Goal: Task Accomplishment & Management: Complete application form

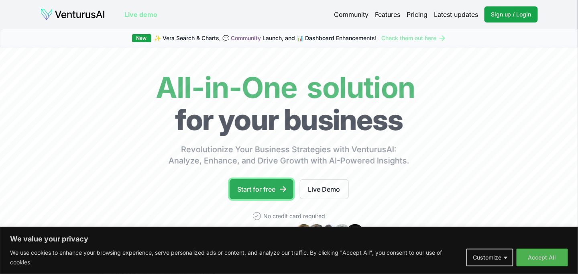
click at [260, 189] on link "Start for free" at bounding box center [261, 189] width 64 height 20
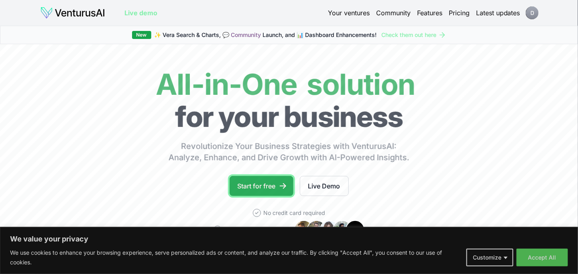
click at [262, 181] on link "Start for free" at bounding box center [261, 186] width 64 height 20
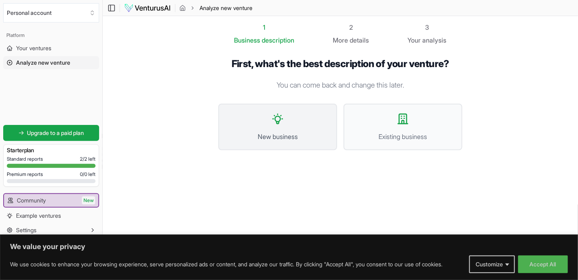
click at [269, 118] on button "New business" at bounding box center [277, 126] width 119 height 47
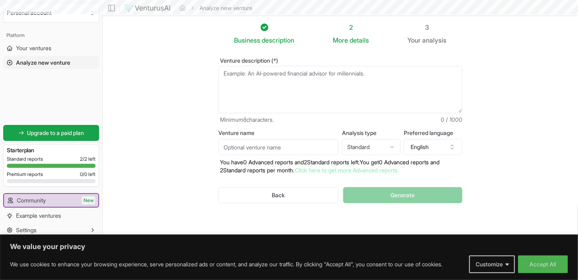
click at [254, 75] on textarea "Venture description (*)" at bounding box center [340, 89] width 244 height 47
click at [384, 145] on html "We value your privacy We use cookies to enhance your browsing experience, serve…" at bounding box center [289, 140] width 578 height 280
click at [292, 75] on textarea "Venture description (*)" at bounding box center [340, 89] width 244 height 47
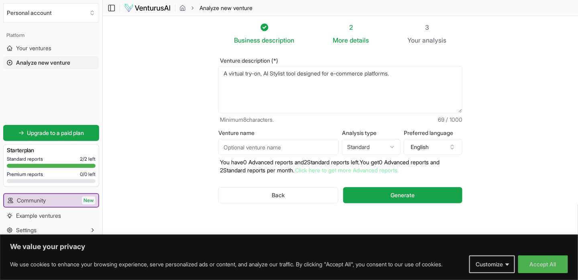
click at [228, 72] on textarea "A virtual try-on, AI Stylist tool designed for e-commerce platforms." at bounding box center [340, 89] width 244 height 47
click at [426, 74] on textarea "Trylle is a virtual try-on, AI Stylist tool designed for e-commerce platforms." at bounding box center [340, 89] width 244 height 47
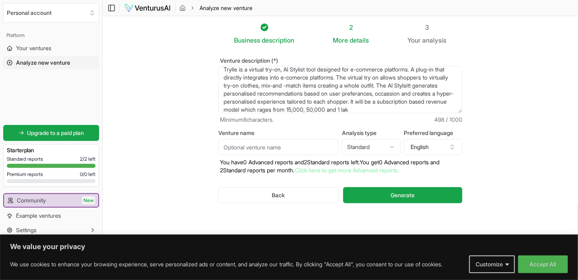
scroll to position [12, 0]
click at [400, 70] on textarea "Trylle is a virtual try-on, AI Stylist tool designed for e-commerce platforms. …" at bounding box center [340, 89] width 244 height 47
drag, startPoint x: 232, startPoint y: 78, endPoint x: 195, endPoint y: 53, distance: 44.5
click at [195, 53] on section "Business description 2 More details 3 Your analysis Venture description (*) Try…" at bounding box center [340, 127] width 475 height 223
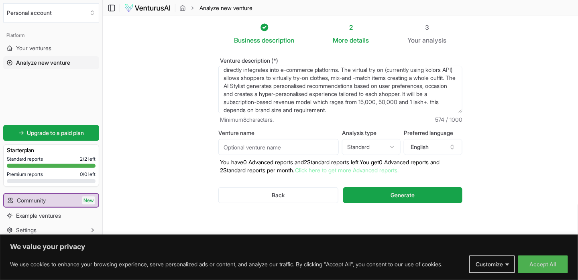
click at [297, 85] on textarea "Trylle is a virtual try-on, AI Stylist tool designed for e-commerce platforms. …" at bounding box center [340, 89] width 244 height 47
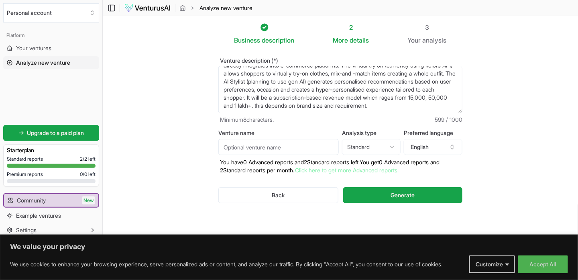
scroll to position [24, 0]
click at [308, 108] on textarea "Trylle is a virtual try-on, AI Stylist tool designed for e-commerce platforms. …" at bounding box center [340, 89] width 244 height 47
click at [286, 106] on textarea "Trylle is a virtual try-on, AI Stylist tool designed for e-commerce platforms. …" at bounding box center [340, 89] width 244 height 47
click at [356, 90] on textarea "Trylle is a virtual try-on, AI Stylist tool designed for e-commerce platforms. …" at bounding box center [340, 89] width 244 height 47
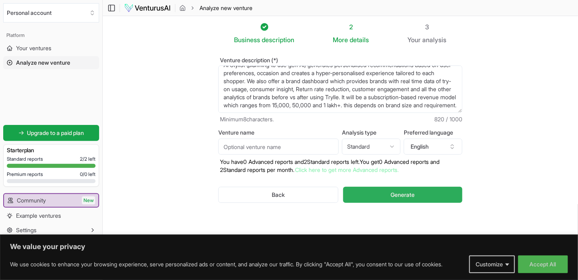
type textarea "Trylle is a virtual try-on, AI Stylist tool designed for e-commerce platforms. …"
click at [401, 196] on span "Generate" at bounding box center [402, 195] width 24 height 8
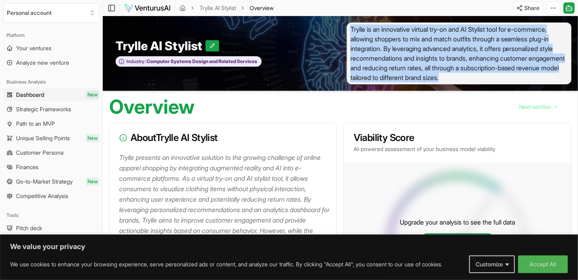
drag, startPoint x: 351, startPoint y: 29, endPoint x: 493, endPoint y: 76, distance: 150.4
click at [493, 76] on span "Trylle is an innovative virtual try-on and AI Stylist tool for e-commerce, allo…" at bounding box center [459, 53] width 225 height 62
copy span "Trylle is an innovative virtual try-on and AI Stylist tool for e-commerce, allo…"
click at [47, 111] on span "Strategic Frameworks" at bounding box center [43, 109] width 55 height 8
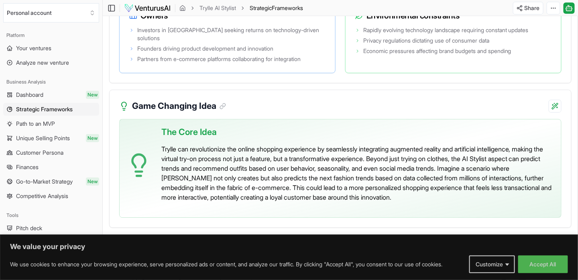
scroll to position [1742, 0]
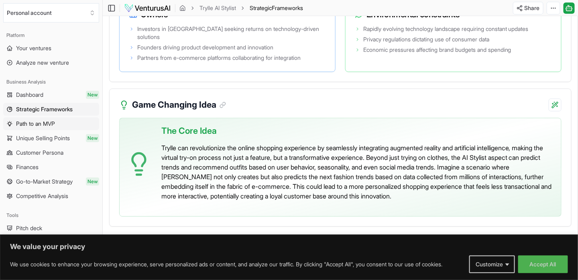
click at [61, 120] on link "Path to an MVP" at bounding box center [51, 123] width 96 height 13
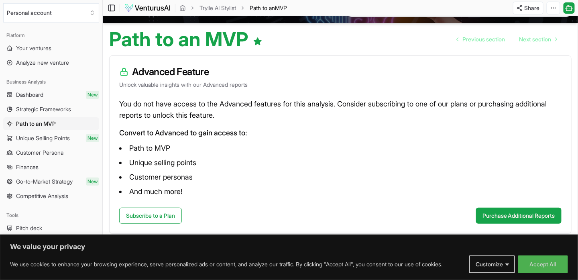
scroll to position [42, 0]
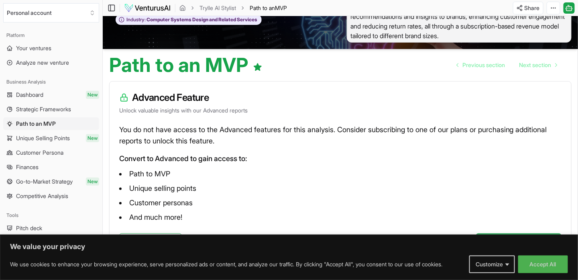
click at [53, 134] on link "Unique Selling Points New" at bounding box center [51, 138] width 96 height 13
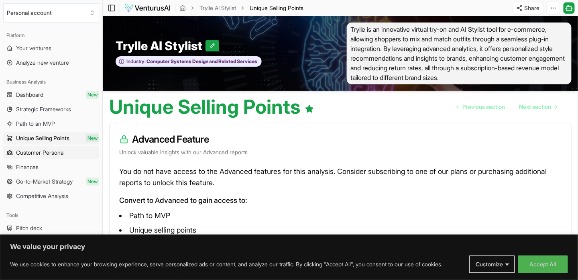
click at [55, 151] on span "Customer Persona" at bounding box center [39, 152] width 47 height 8
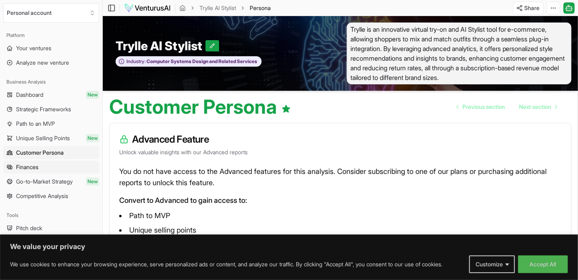
click at [55, 164] on link "Finances" at bounding box center [51, 166] width 96 height 13
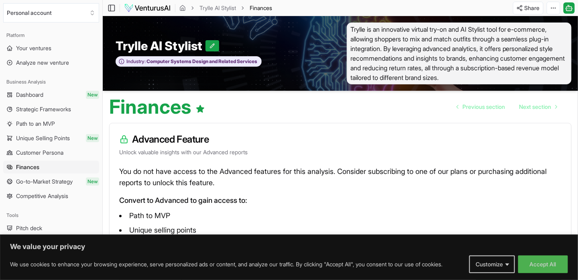
click at [60, 181] on span "Go-to-Market Strategy" at bounding box center [44, 181] width 57 height 8
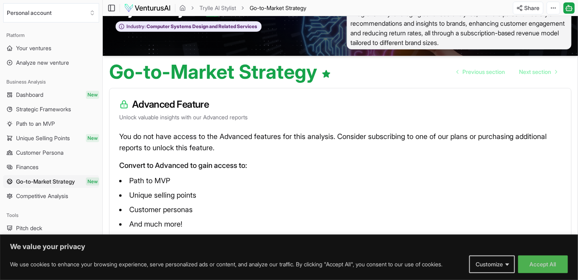
scroll to position [67, 0]
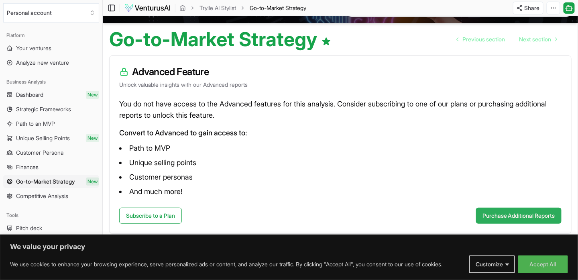
click at [497, 215] on button "Purchase Additional Reports" at bounding box center [518, 215] width 85 height 16
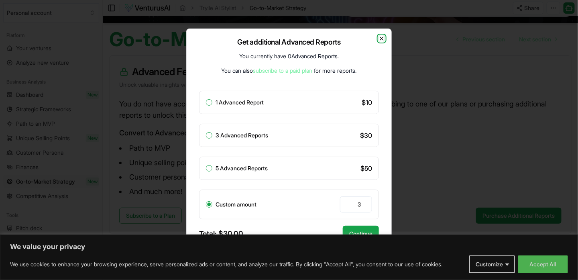
click at [381, 40] on icon "button" at bounding box center [381, 38] width 3 height 3
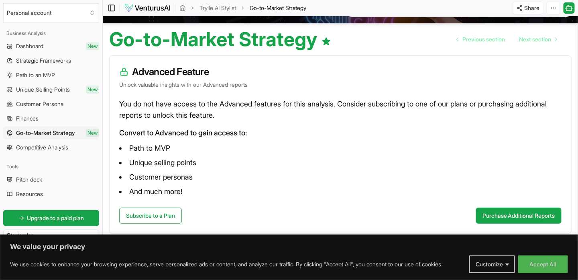
scroll to position [80, 0]
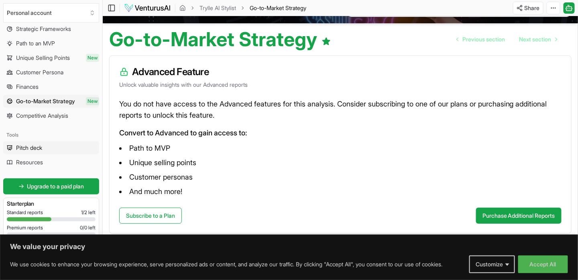
click at [45, 142] on link "Pitch deck" at bounding box center [51, 147] width 96 height 13
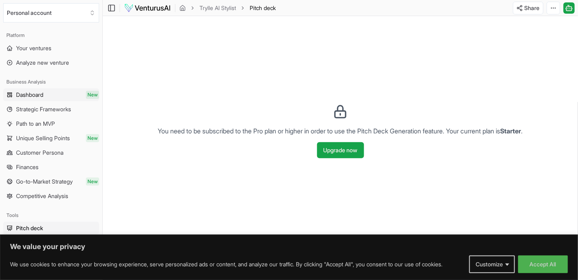
click at [48, 93] on link "Dashboard New" at bounding box center [51, 94] width 96 height 13
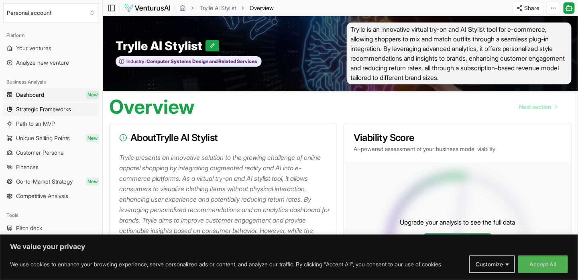
click at [57, 108] on span "Strategic Frameworks" at bounding box center [43, 109] width 55 height 8
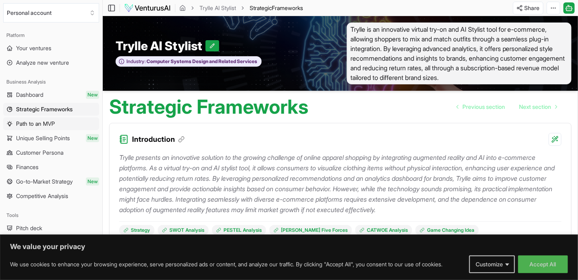
click at [57, 122] on link "Path to an MVP" at bounding box center [51, 123] width 96 height 13
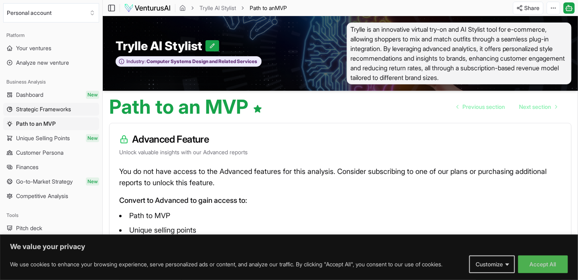
click at [58, 111] on span "Strategic Frameworks" at bounding box center [43, 109] width 55 height 8
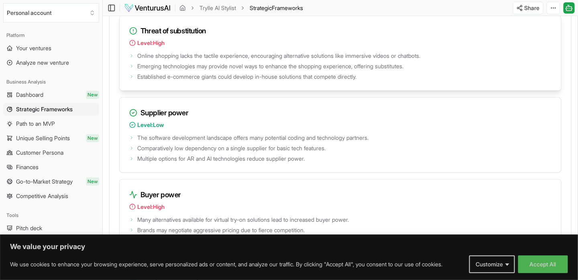
scroll to position [1203, 0]
